Goal: Task Accomplishment & Management: Complete application form

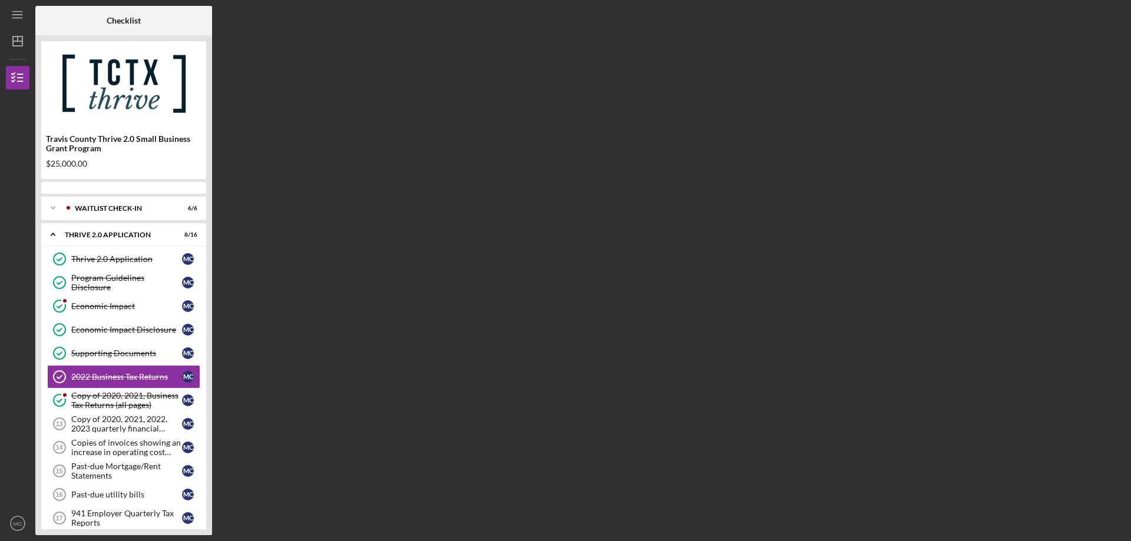
scroll to position [14, 0]
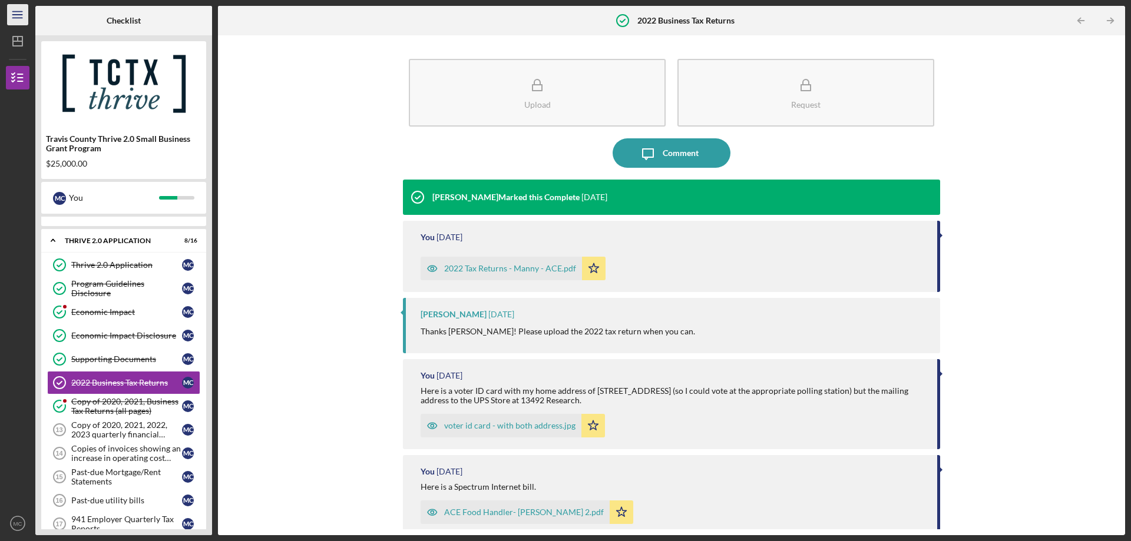
click at [14, 18] on line "button" at bounding box center [16, 18] width 9 height 0
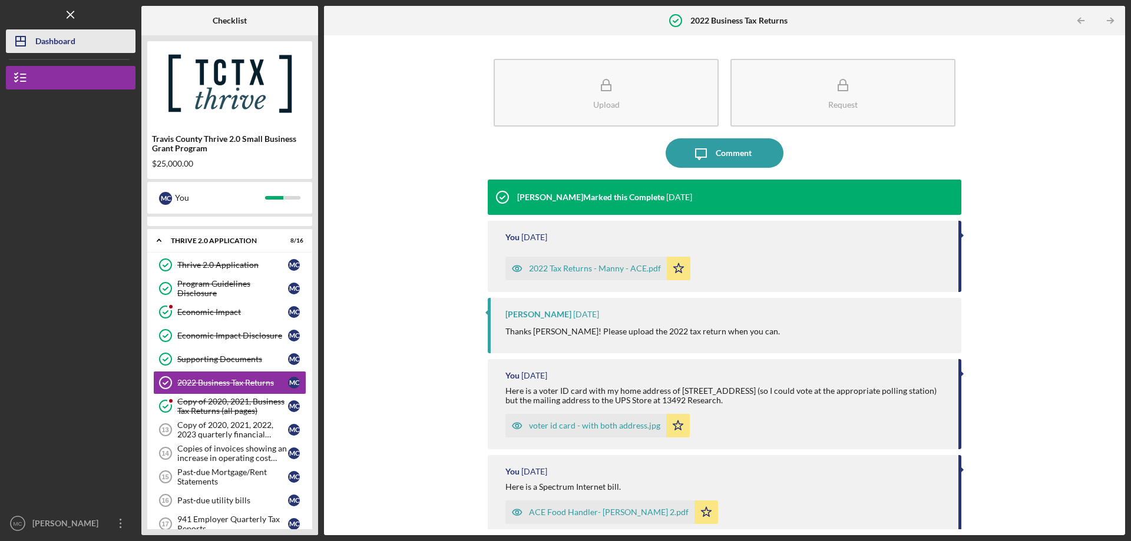
click at [55, 45] on div "Dashboard" at bounding box center [55, 42] width 40 height 27
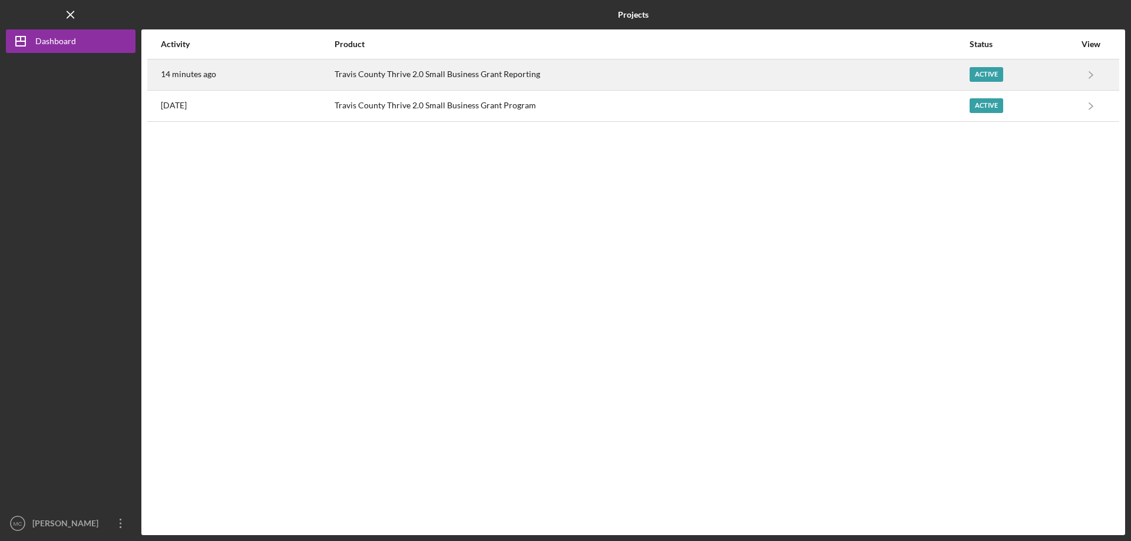
click at [540, 75] on div "Travis County Thrive 2.0 Small Business Grant Reporting" at bounding box center [652, 74] width 634 height 29
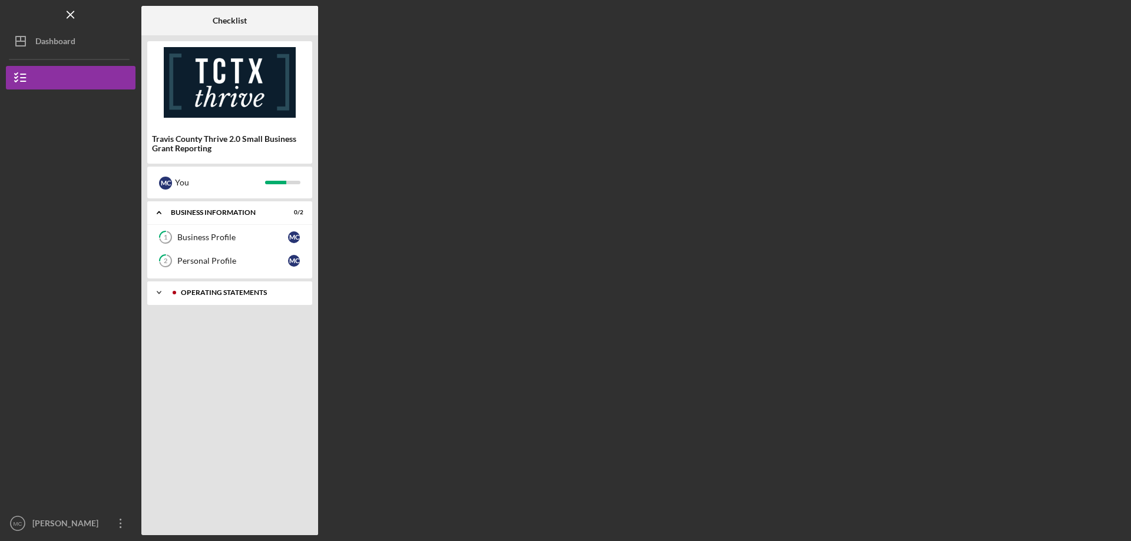
click at [217, 292] on div "Operating Statements" at bounding box center [239, 292] width 117 height 7
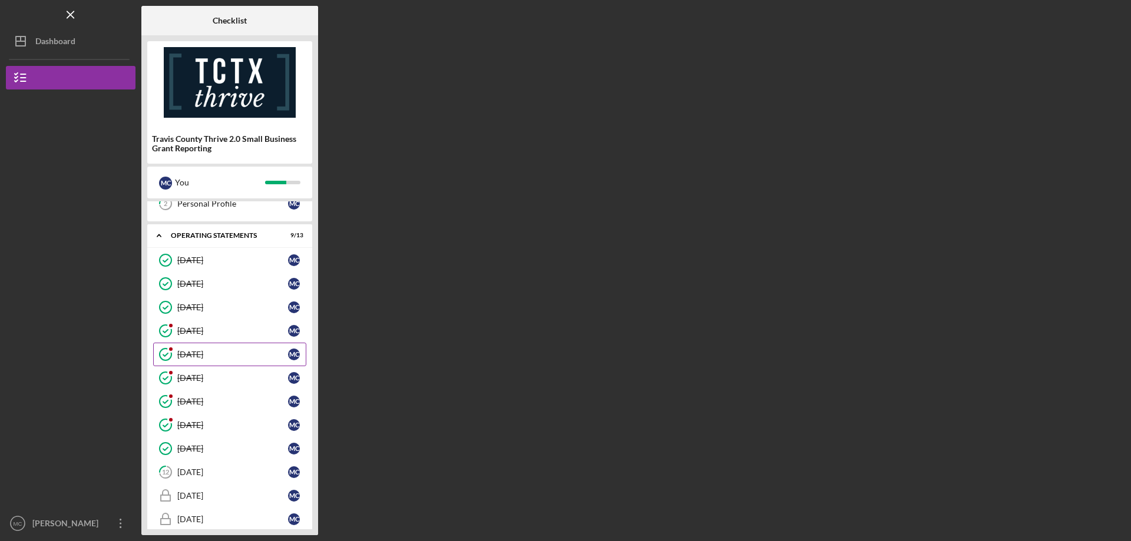
scroll to position [94, 0]
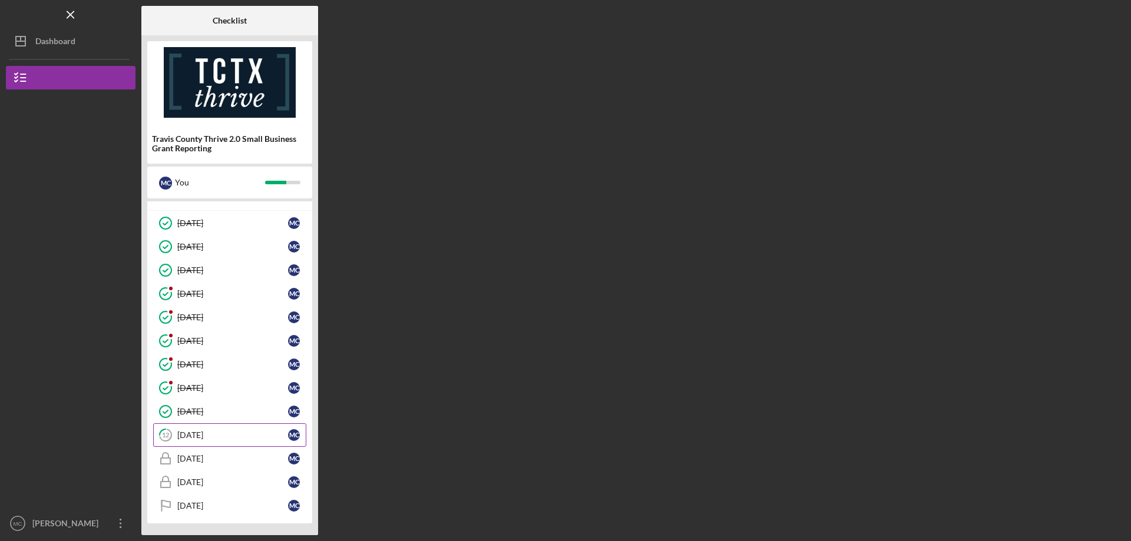
click at [197, 357] on div "[DATE]" at bounding box center [232, 435] width 111 height 9
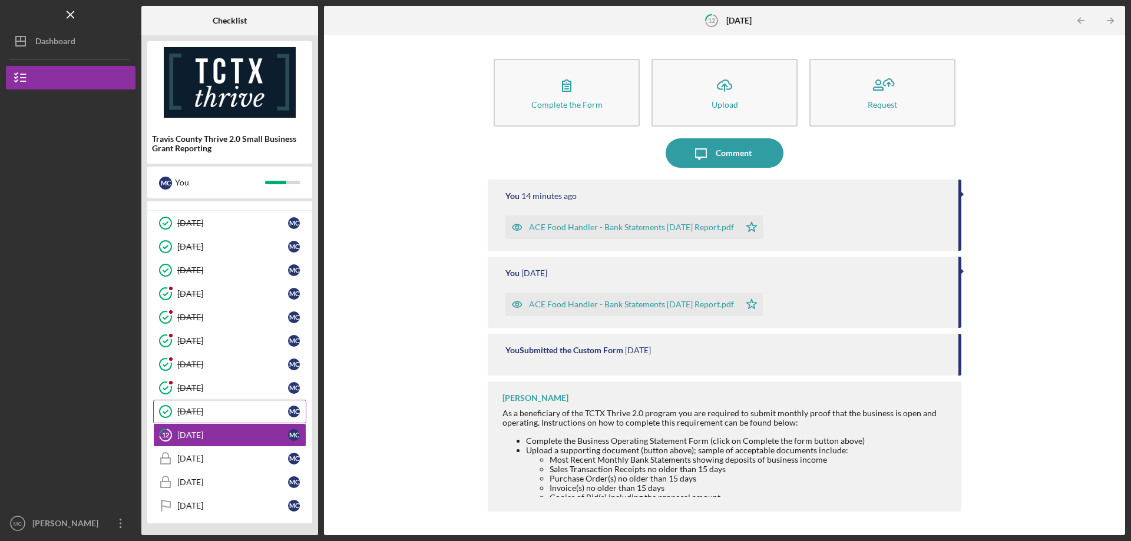
click at [216, 357] on div "[DATE]" at bounding box center [232, 411] width 111 height 9
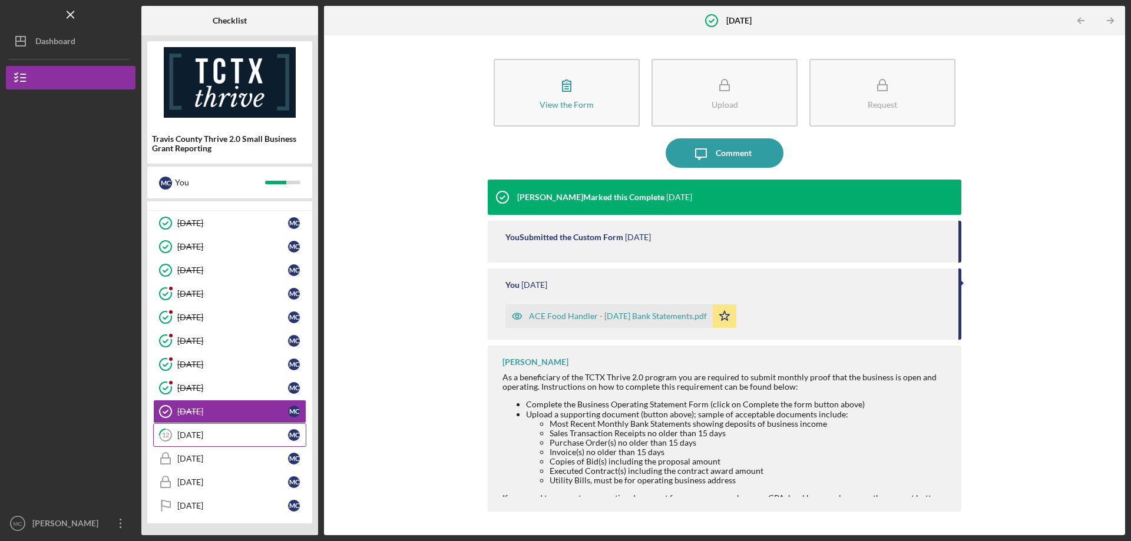
click at [212, 357] on div "[DATE]" at bounding box center [232, 435] width 111 height 9
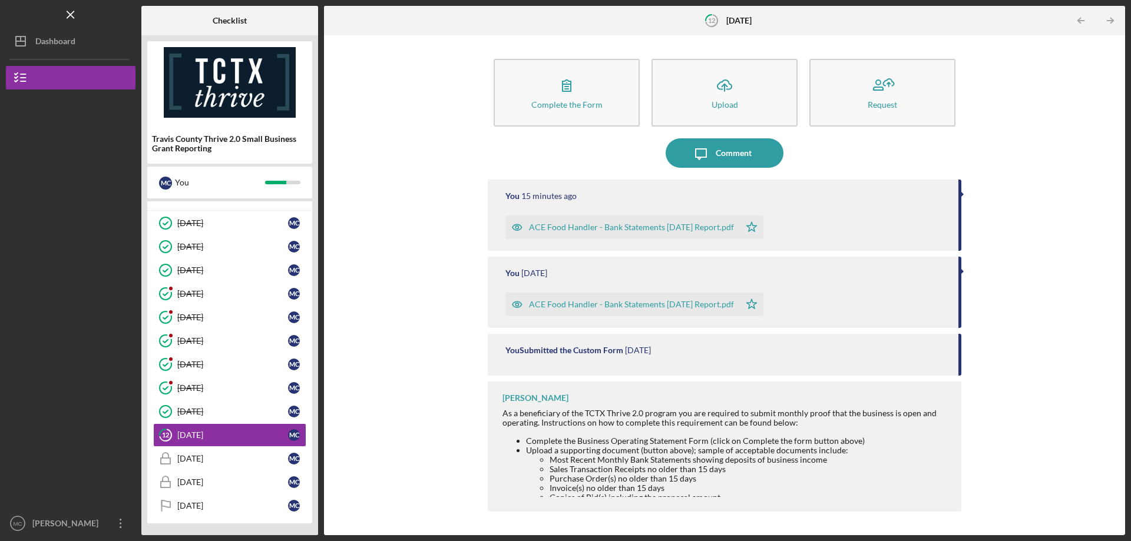
click at [421, 357] on div "Complete the Form Form Icon/Upload Upload Request Icon/Message Comment You 15 m…" at bounding box center [724, 285] width 789 height 488
